Goal: Task Accomplishment & Management: Use online tool/utility

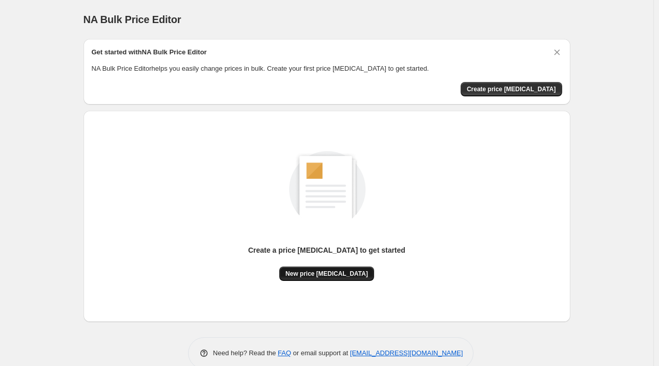
click at [323, 267] on button "New price [MEDICAL_DATA]" at bounding box center [326, 274] width 95 height 14
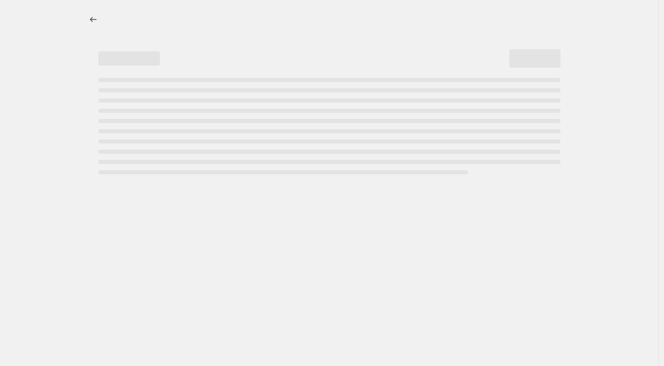
select select "percentage"
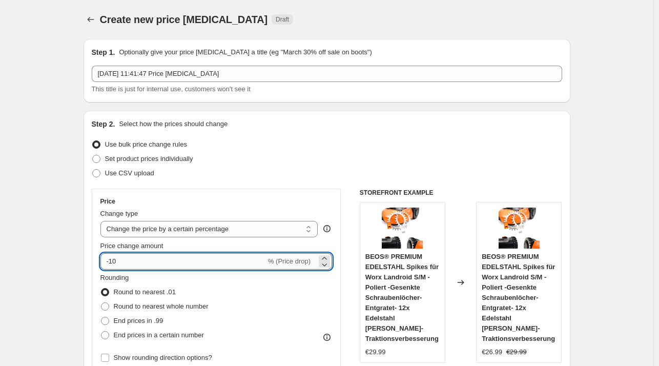
click at [135, 265] on input "-10" at bounding box center [183, 261] width 166 height 16
type input "-1"
type input "-26"
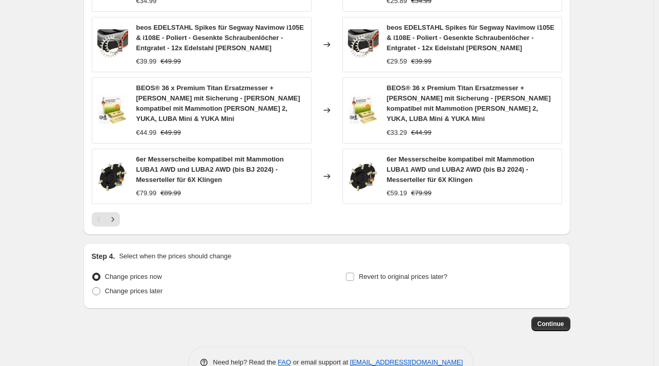
scroll to position [736, 0]
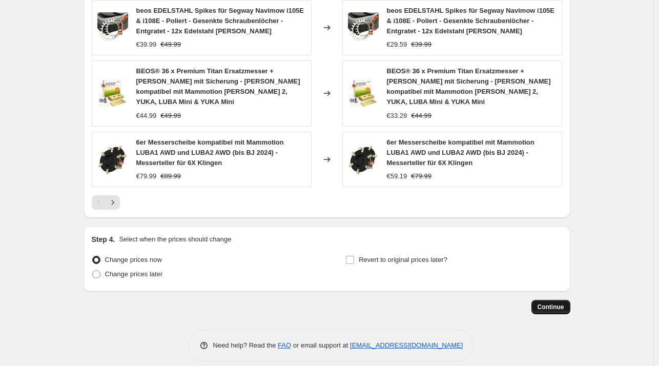
click at [543, 300] on button "Continue" at bounding box center [551, 307] width 39 height 14
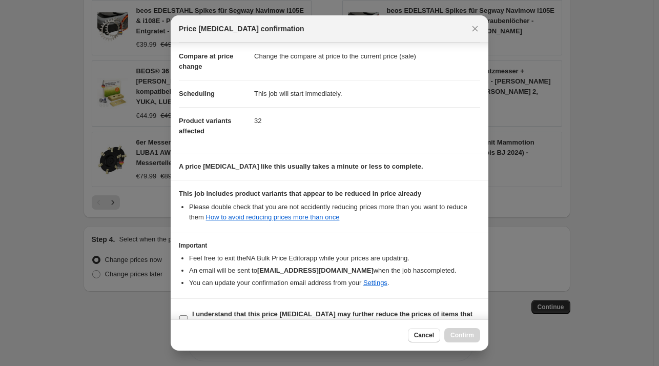
scroll to position [65, 0]
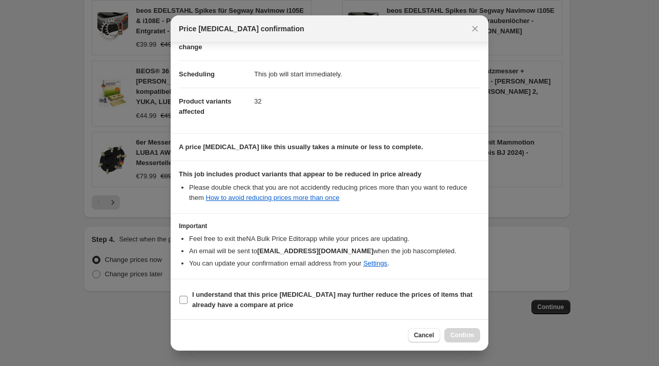
click at [221, 299] on b "I understand that this price [MEDICAL_DATA] may further reduce the prices of it…" at bounding box center [332, 300] width 280 height 18
click at [188, 299] on input "I understand that this price [MEDICAL_DATA] may further reduce the prices of it…" at bounding box center [183, 300] width 8 height 8
checkbox input "true"
click at [469, 338] on span "Confirm" at bounding box center [463, 335] width 24 height 8
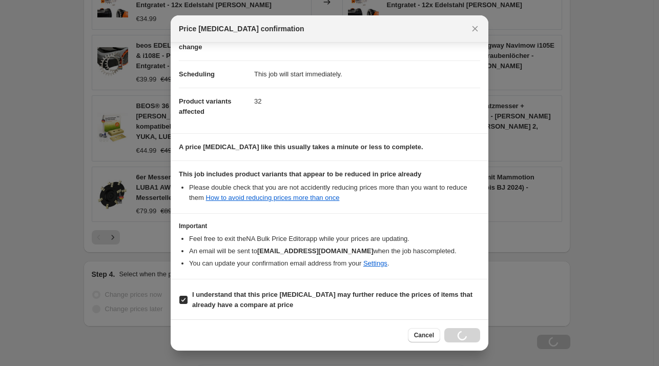
scroll to position [771, 0]
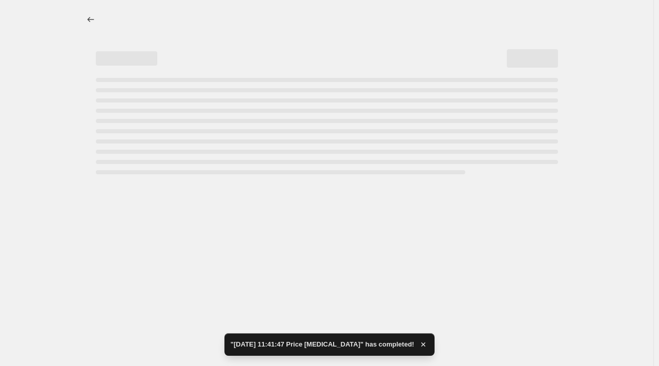
select select "percentage"
